Goal: Information Seeking & Learning: Check status

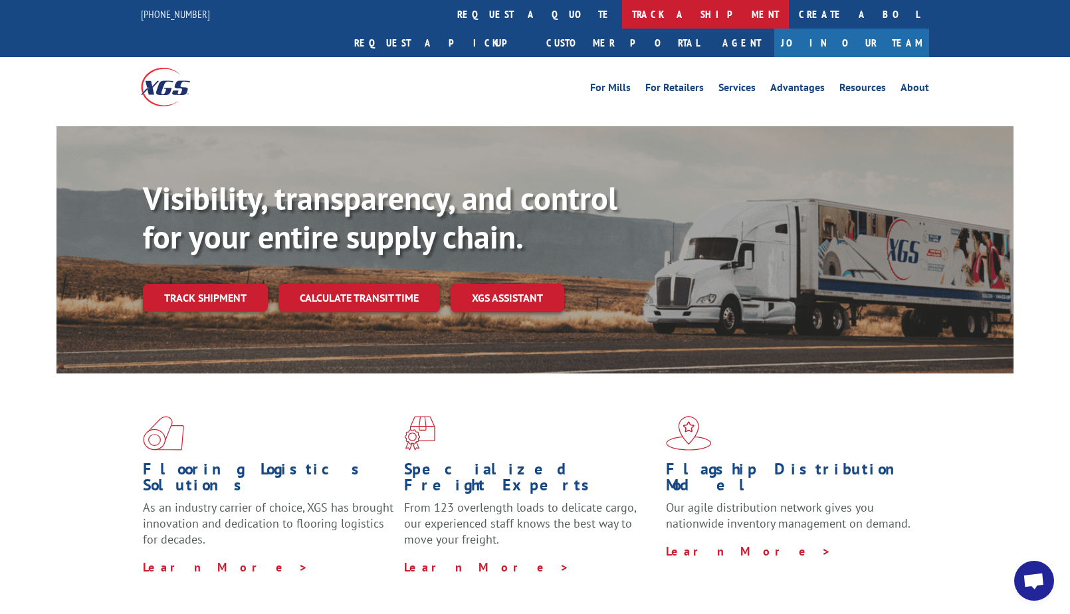
click at [622, 15] on link "track a shipment" at bounding box center [705, 14] width 167 height 29
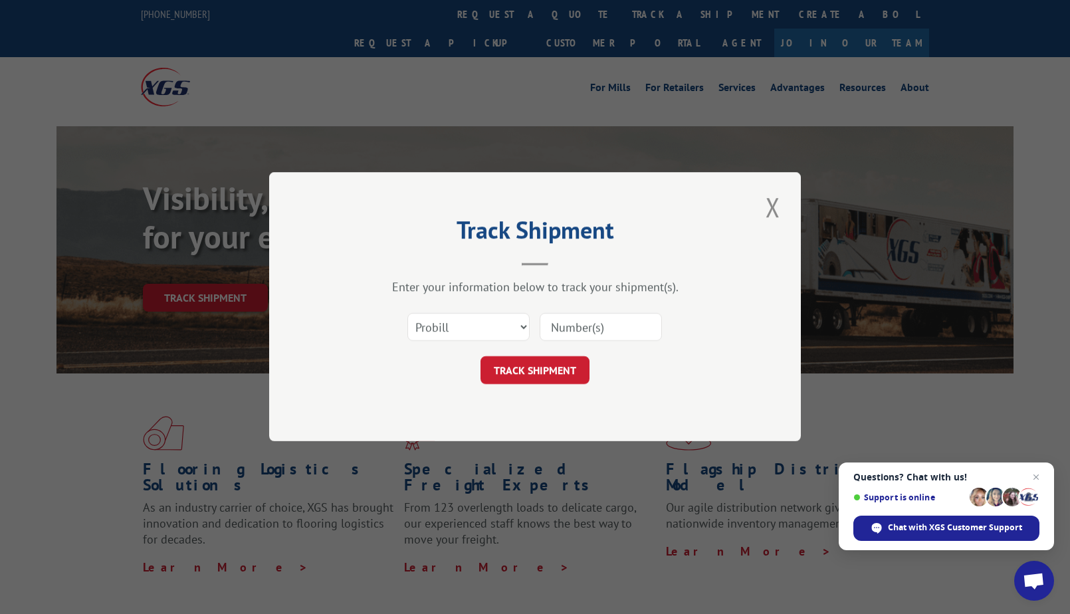
click at [588, 324] on input at bounding box center [600, 328] width 122 height 28
paste input "17536007"
type input "17536007"
click at [530, 373] on button "TRACK SHIPMENT" at bounding box center [534, 371] width 109 height 28
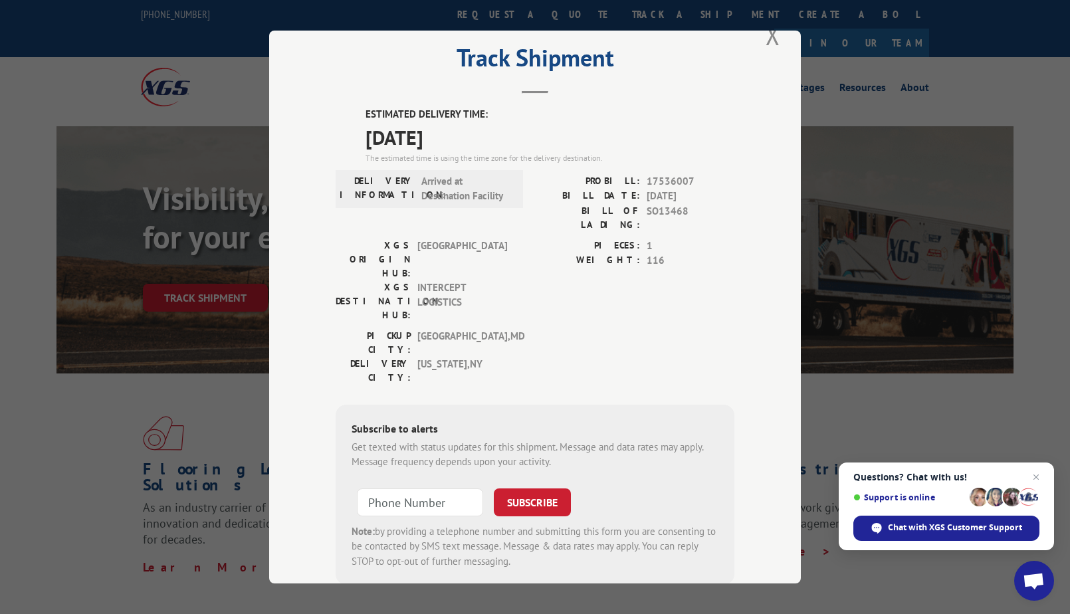
scroll to position [25, 0]
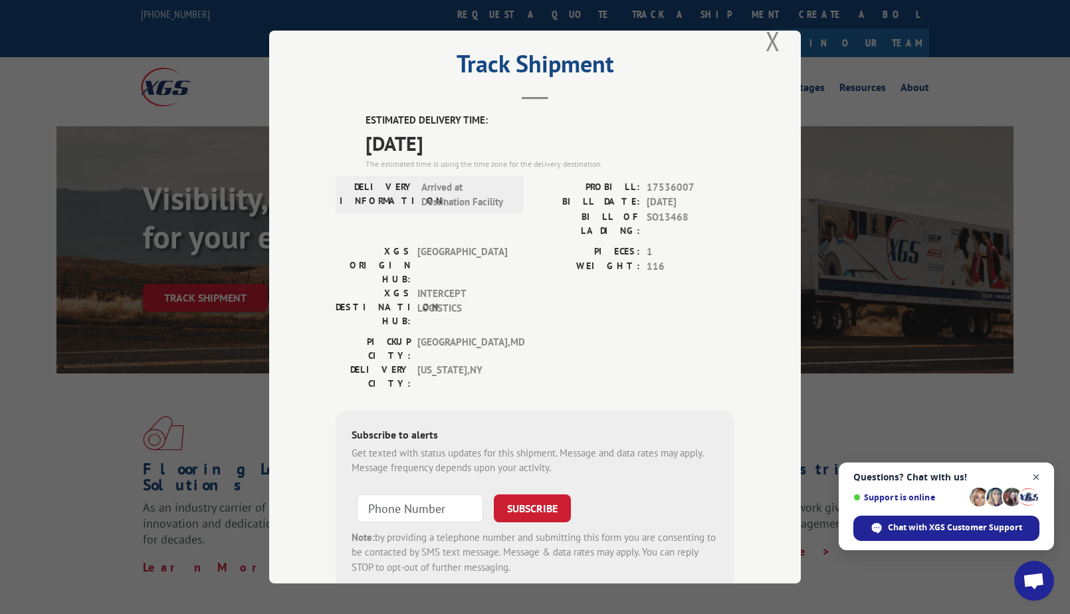
click at [1039, 473] on span "Open chat" at bounding box center [1036, 477] width 17 height 17
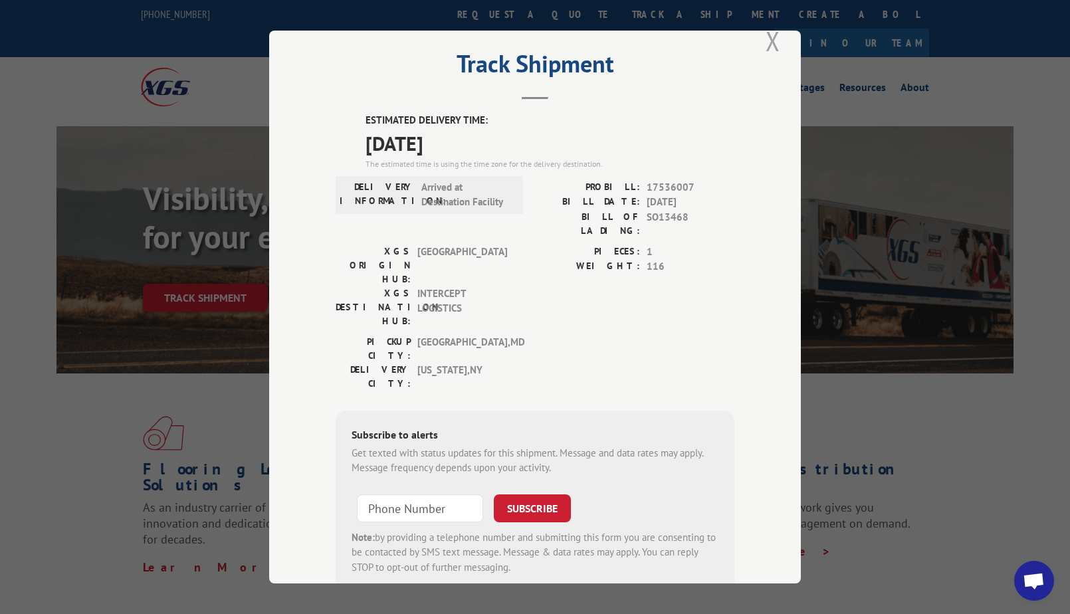
click at [775, 40] on button "Close modal" at bounding box center [772, 41] width 23 height 37
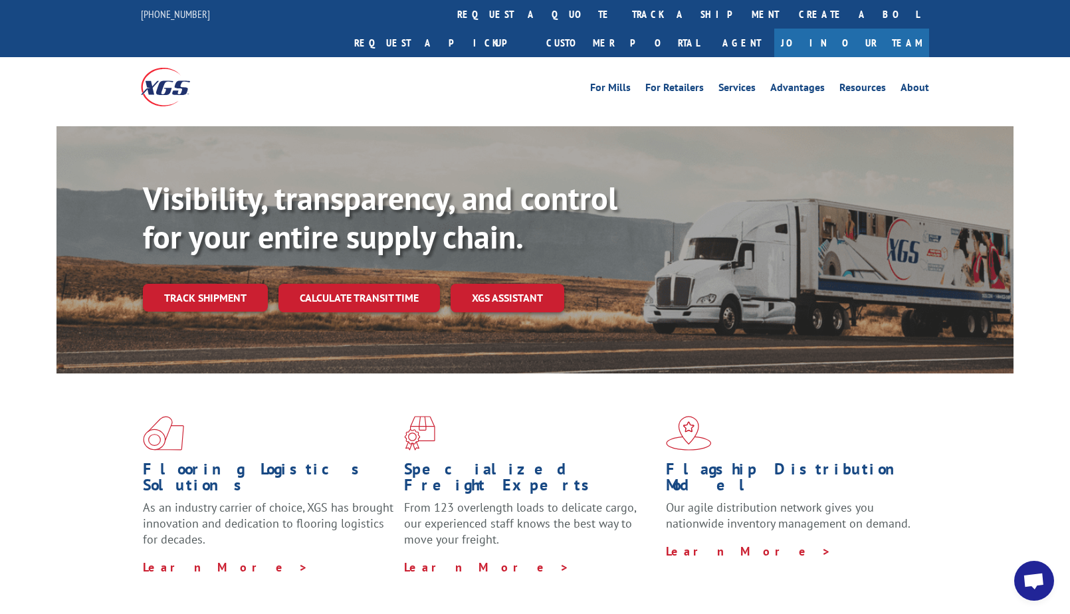
click at [1039, 145] on div "Visibility, transparency, and control for your entire supply chain. Track shipm…" at bounding box center [535, 262] width 1070 height 273
click at [486, 78] on div "For [PERSON_NAME] For Retailers Services Advantages Resources About For [PERSON…" at bounding box center [535, 86] width 788 height 59
